Goal: Task Accomplishment & Management: Manage account settings

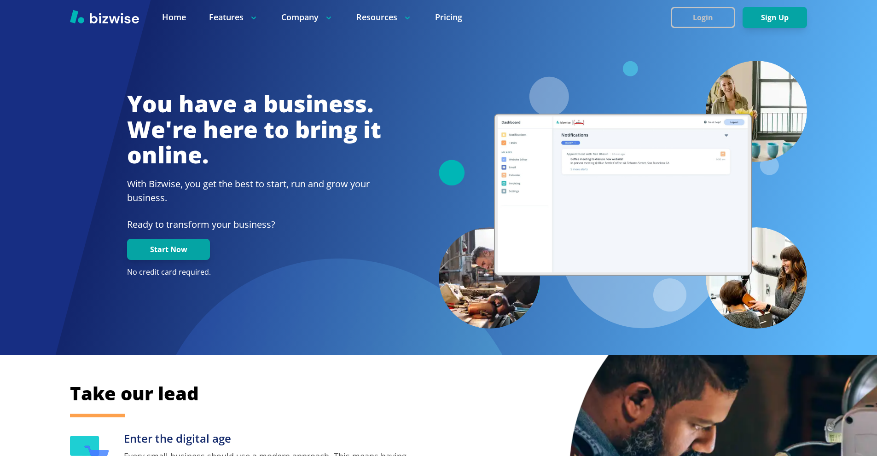
click at [722, 18] on button "Login" at bounding box center [702, 17] width 64 height 21
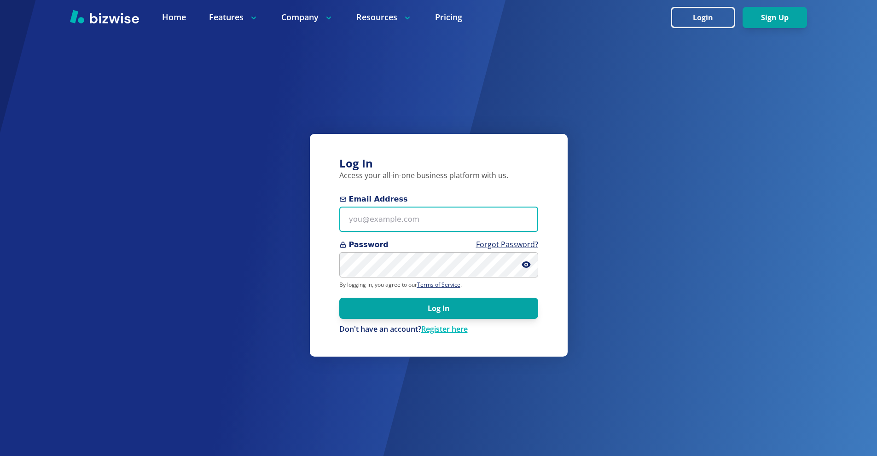
click at [420, 219] on input "Email Address" at bounding box center [438, 219] width 199 height 25
paste input "[EMAIL_ADDRESS][DOMAIN_NAME]"
type input "[EMAIL_ADDRESS][DOMAIN_NAME]"
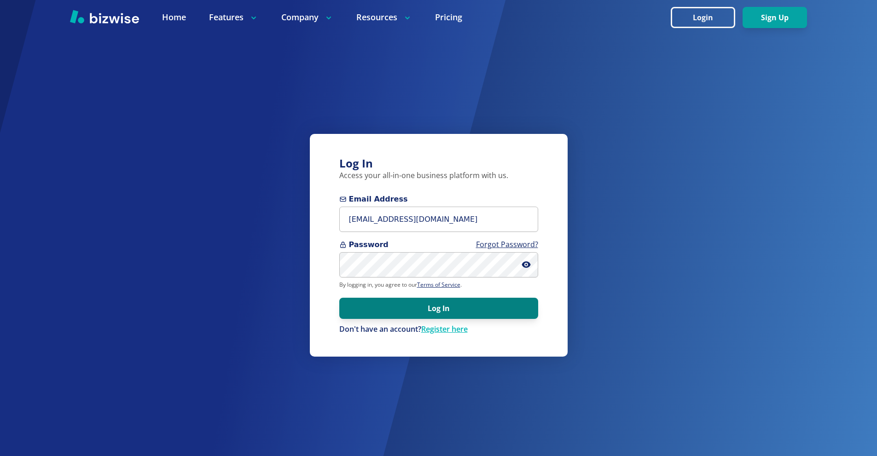
click at [485, 304] on button "Log In" at bounding box center [438, 308] width 199 height 21
